Goal: Task Accomplishment & Management: Complete application form

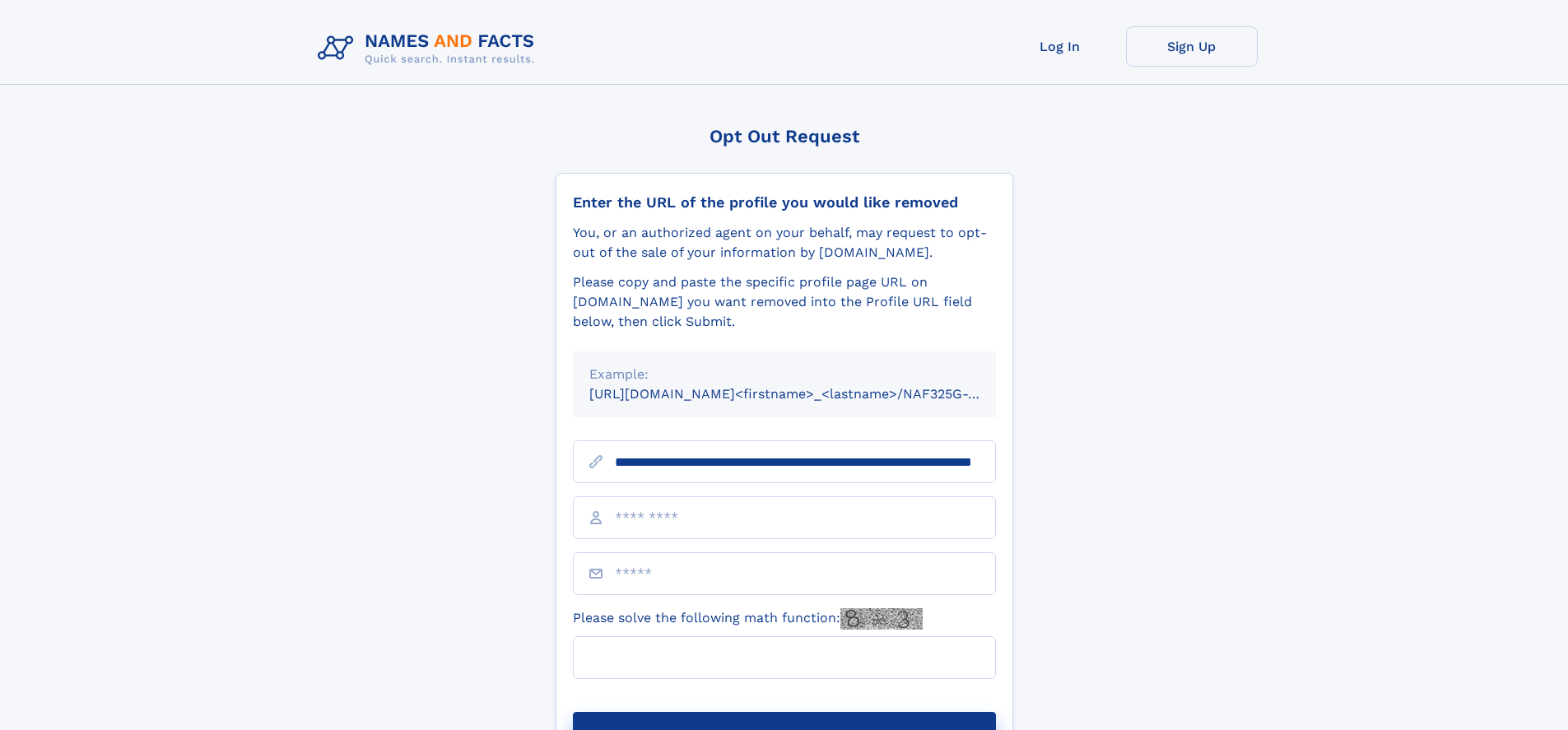
scroll to position [0, 147]
type input "**********"
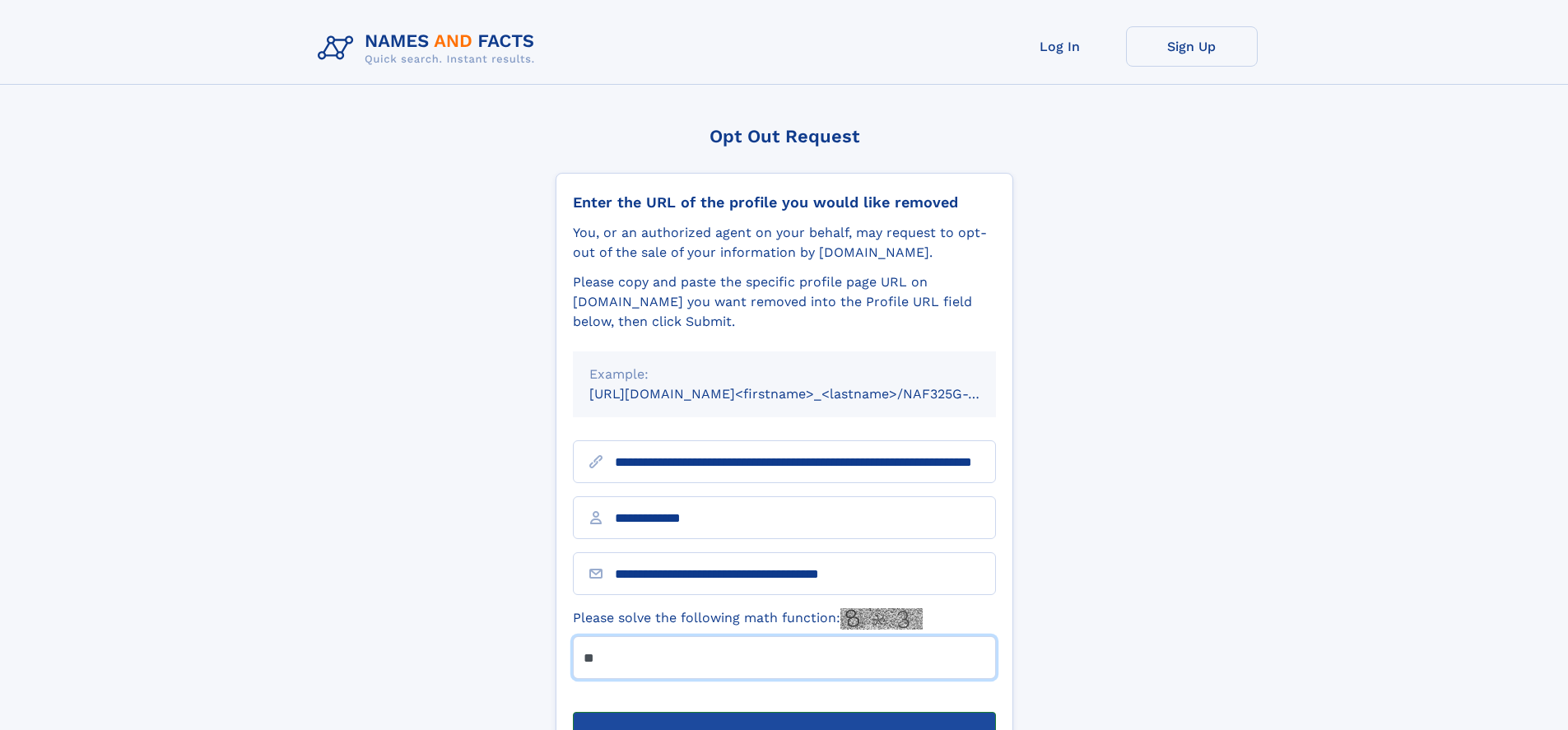
type input "**"
click at [783, 712] on button "Submit Opt Out Request" at bounding box center [784, 738] width 423 height 53
